Goal: Information Seeking & Learning: Learn about a topic

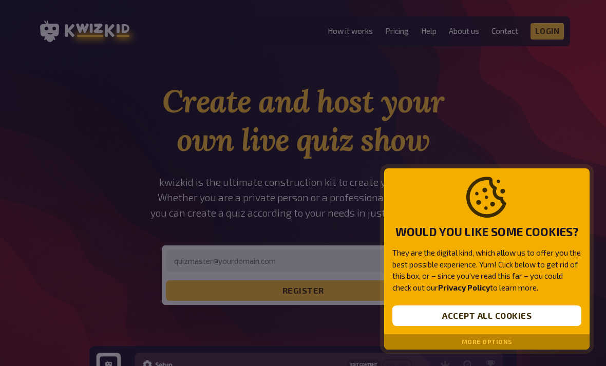
click at [508, 316] on button "Accept all cookies" at bounding box center [486, 315] width 189 height 21
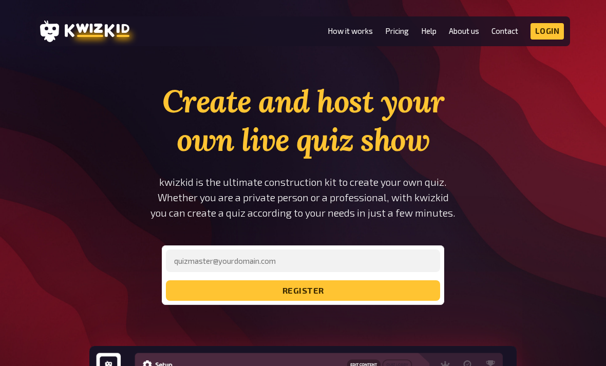
click at [399, 32] on link "Pricing" at bounding box center [397, 31] width 24 height 9
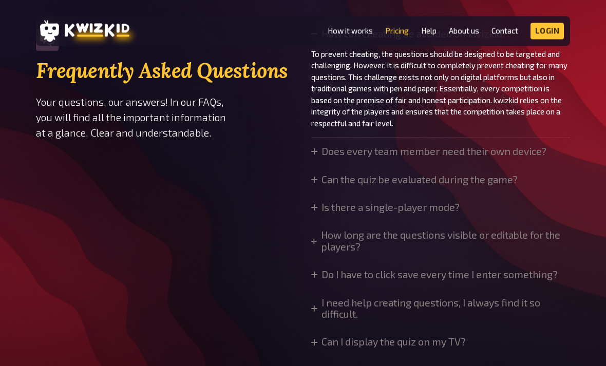
scroll to position [767, 0]
click at [488, 176] on summary "Can the quiz be evaluated during the game?" at bounding box center [414, 179] width 206 height 11
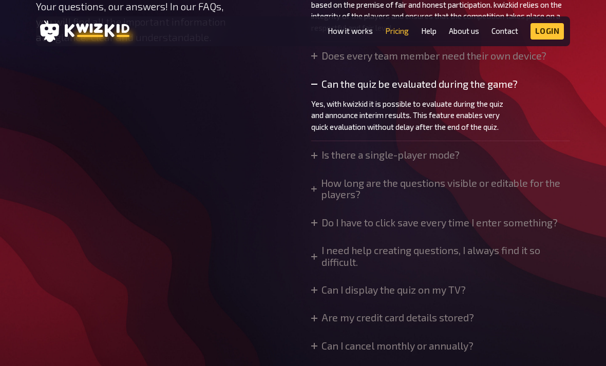
scroll to position [875, 0]
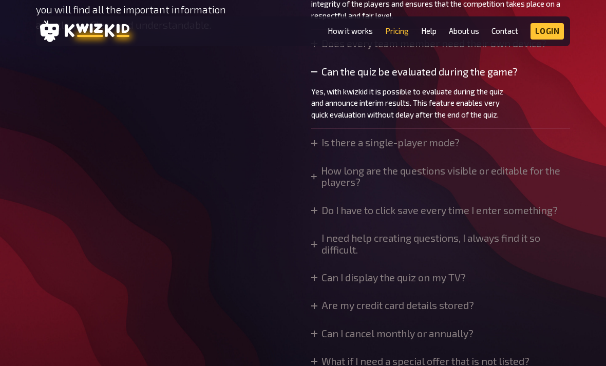
click at [444, 141] on summary "Is there a single-player mode?" at bounding box center [385, 142] width 148 height 11
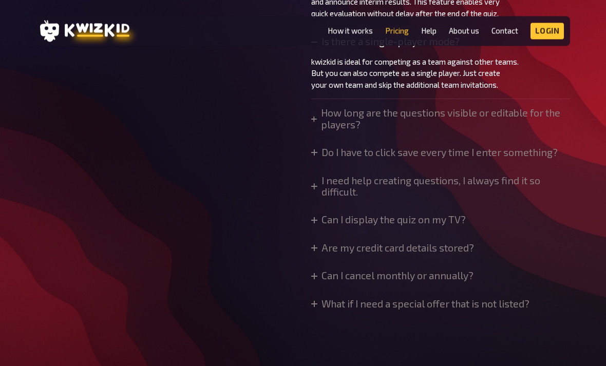
scroll to position [976, 0]
click at [454, 214] on summary "Can I display the quiz on my TV?" at bounding box center [388, 219] width 154 height 11
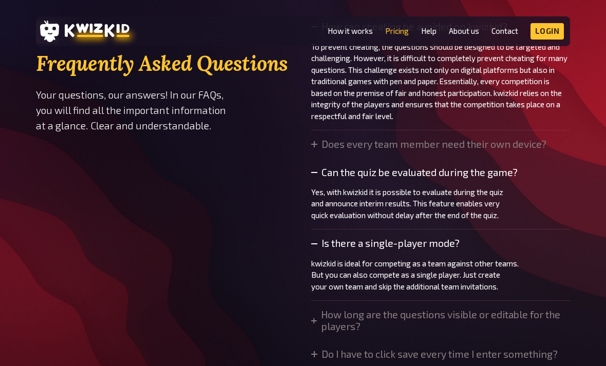
scroll to position [777, 0]
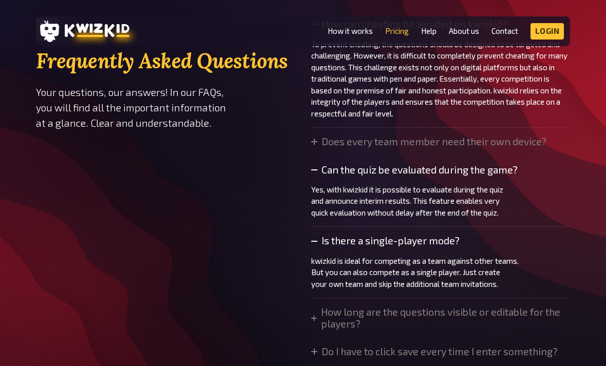
click at [495, 144] on summary "Does every team member need their own device?" at bounding box center [428, 141] width 235 height 11
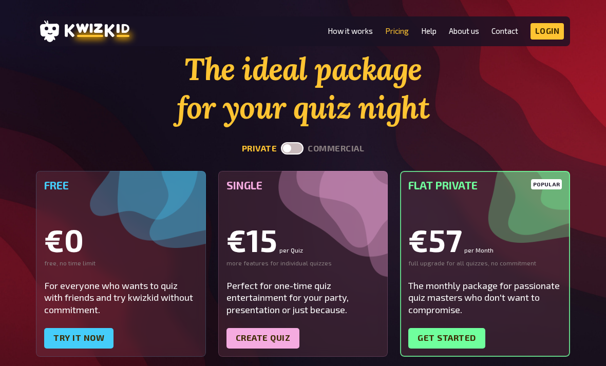
scroll to position [0, 0]
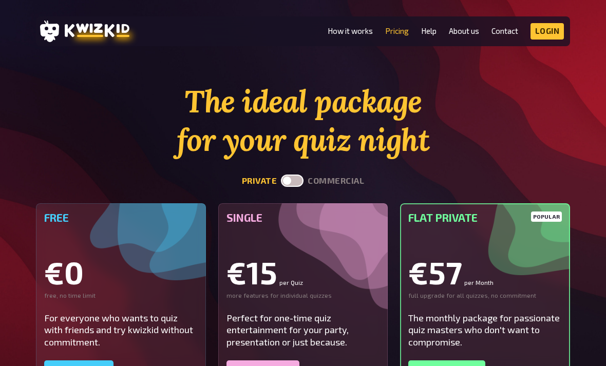
click at [367, 31] on link "How it works" at bounding box center [349, 31] width 45 height 9
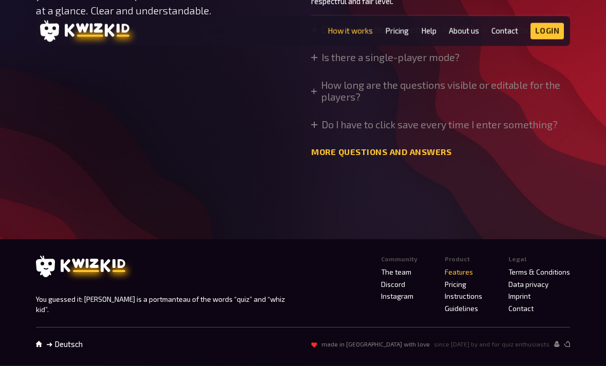
scroll to position [3721, 0]
click at [461, 289] on link "Pricing" at bounding box center [455, 285] width 22 height 8
